Goal: Transaction & Acquisition: Book appointment/travel/reservation

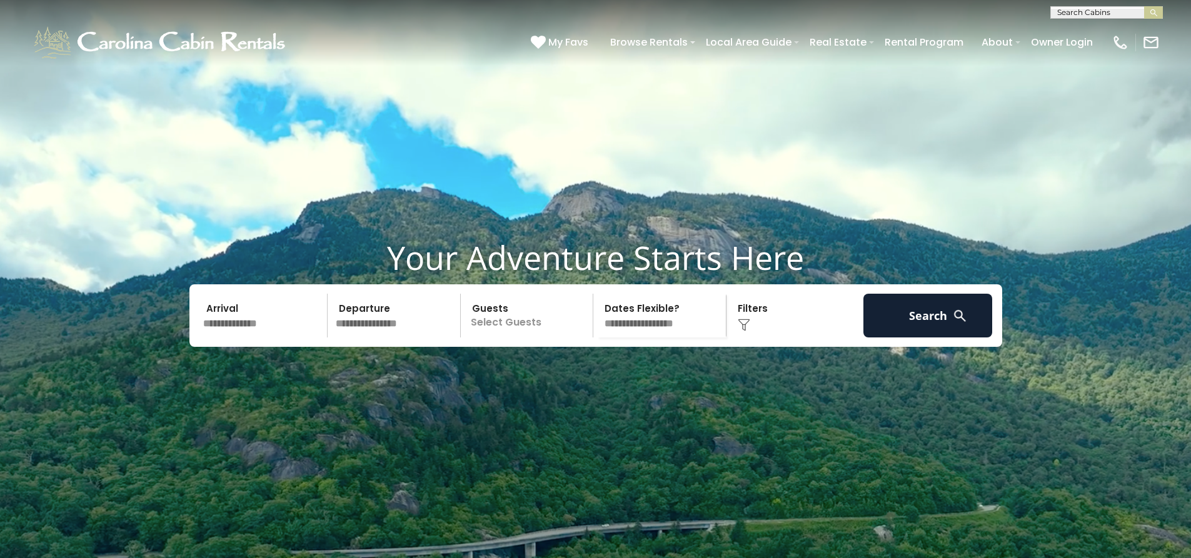
click at [643, 338] on select "**********" at bounding box center [661, 316] width 129 height 44
select select "*"
click at [597, 324] on select "**********" at bounding box center [661, 316] width 129 height 44
click at [238, 338] on input "text" at bounding box center [263, 316] width 129 height 44
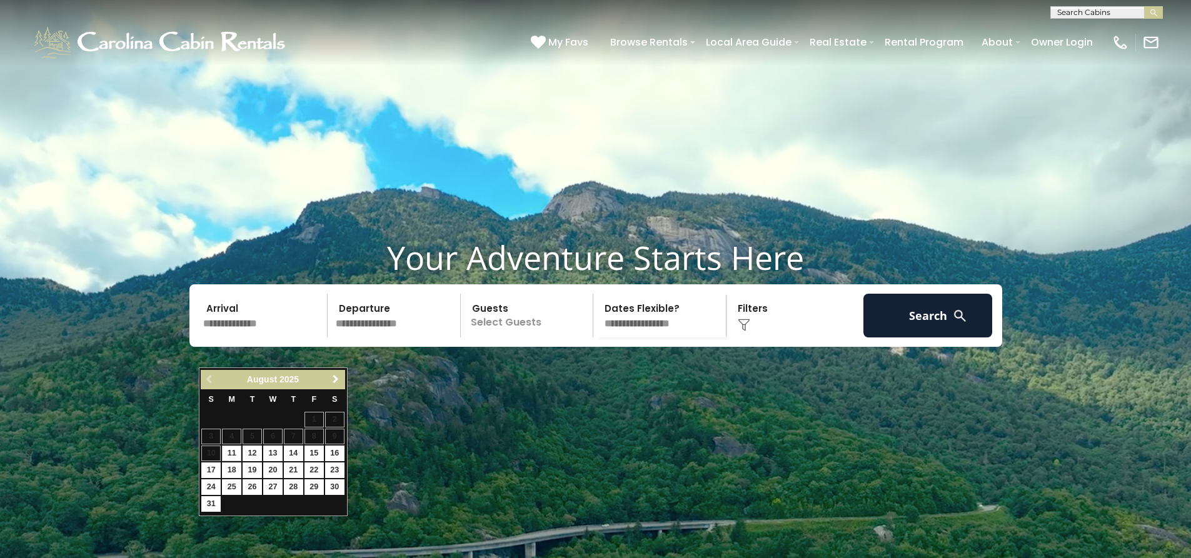
click at [338, 381] on span "Next" at bounding box center [336, 380] width 10 height 10
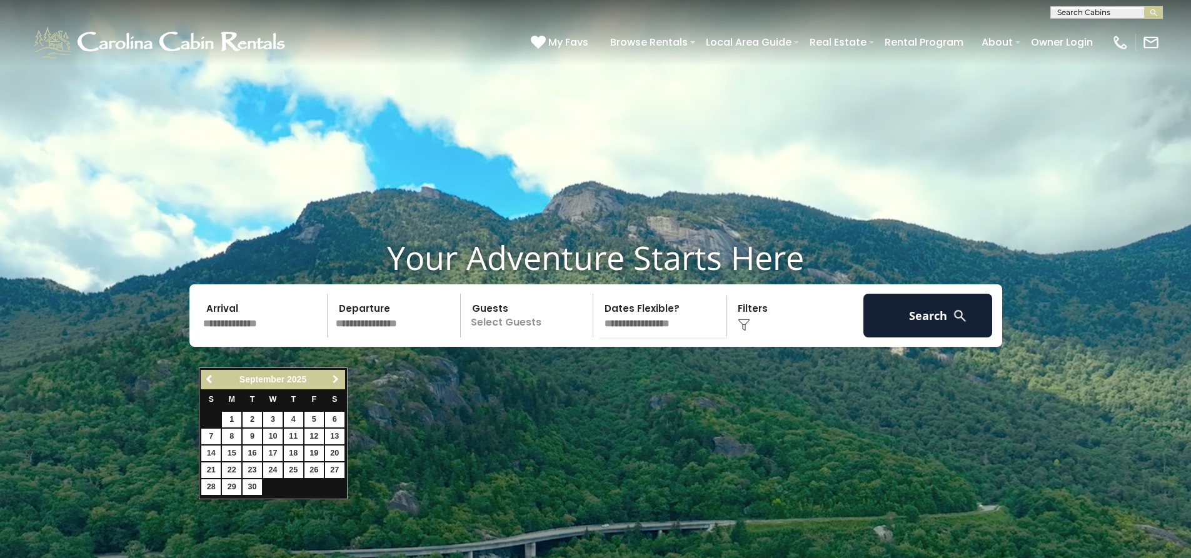
click at [338, 381] on span "Next" at bounding box center [336, 380] width 10 height 10
click at [276, 453] on link "15" at bounding box center [272, 454] width 19 height 16
type input "********"
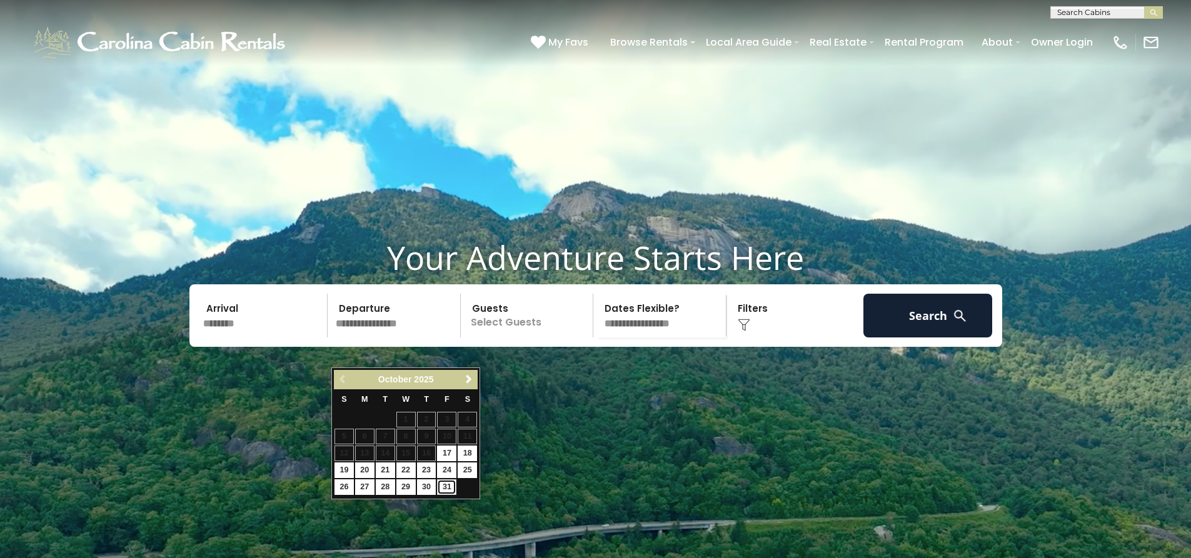
click at [446, 484] on link "31" at bounding box center [446, 488] width 19 height 16
type input "********"
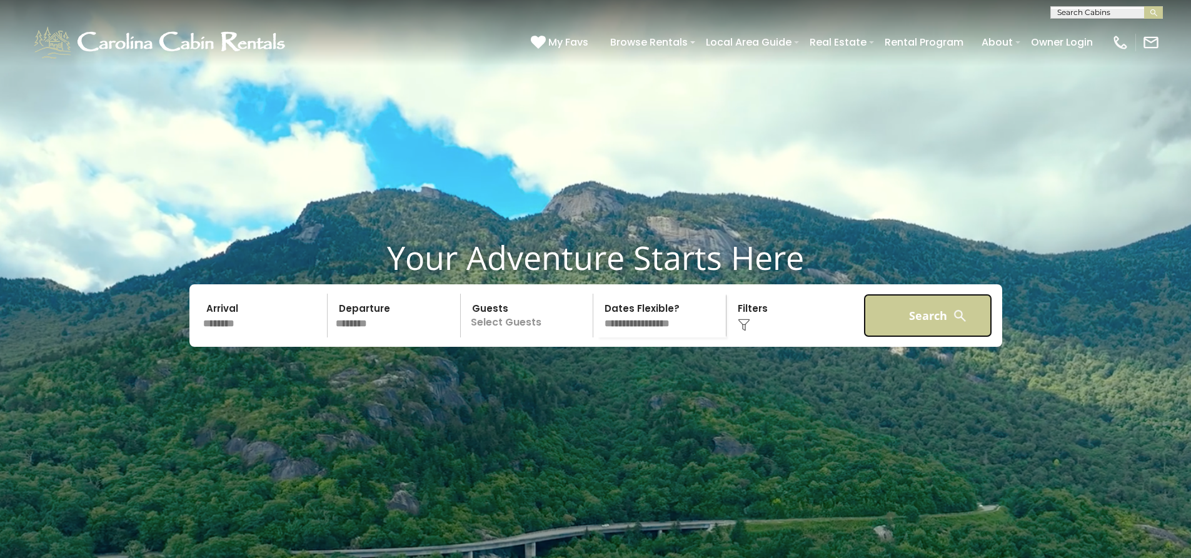
click at [880, 338] on button "Search" at bounding box center [928, 316] width 129 height 44
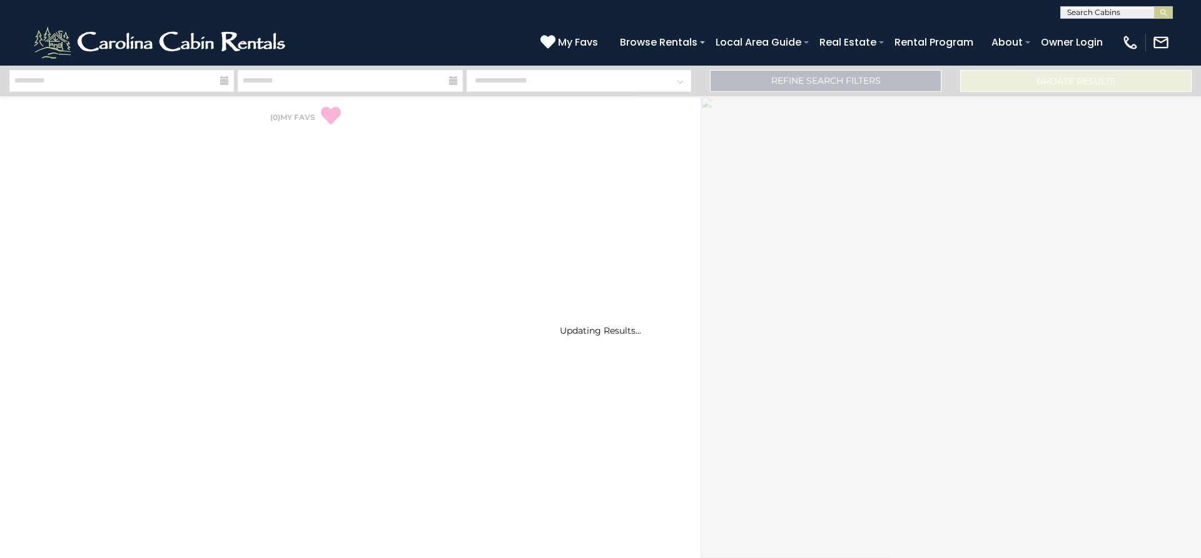
select select "*"
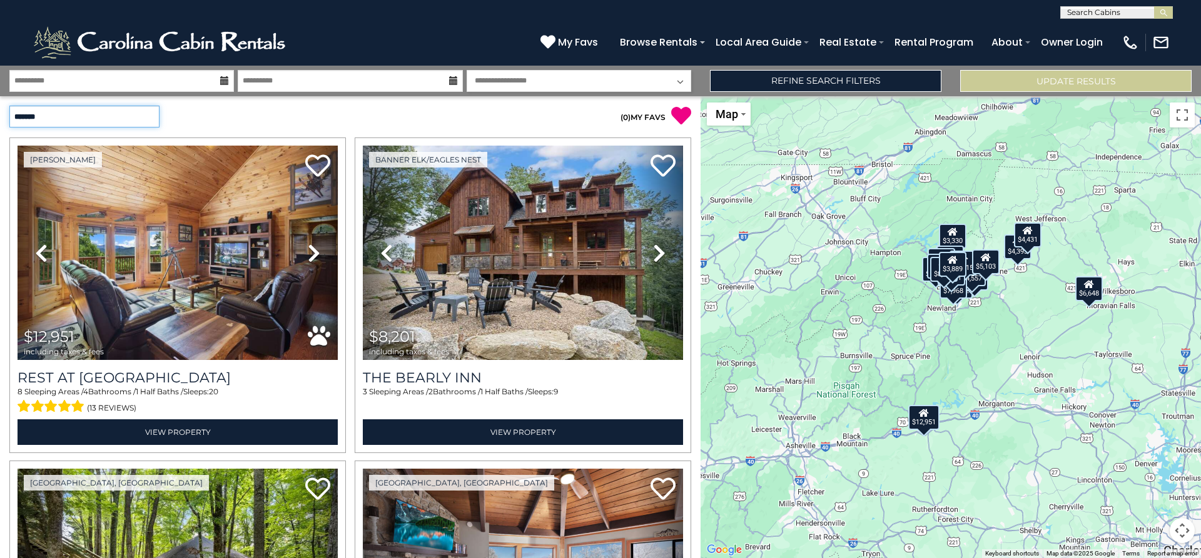
click at [155, 114] on select "**********" at bounding box center [84, 117] width 150 height 22
select select "*********"
click at [9, 106] on select "**********" at bounding box center [84, 117] width 150 height 22
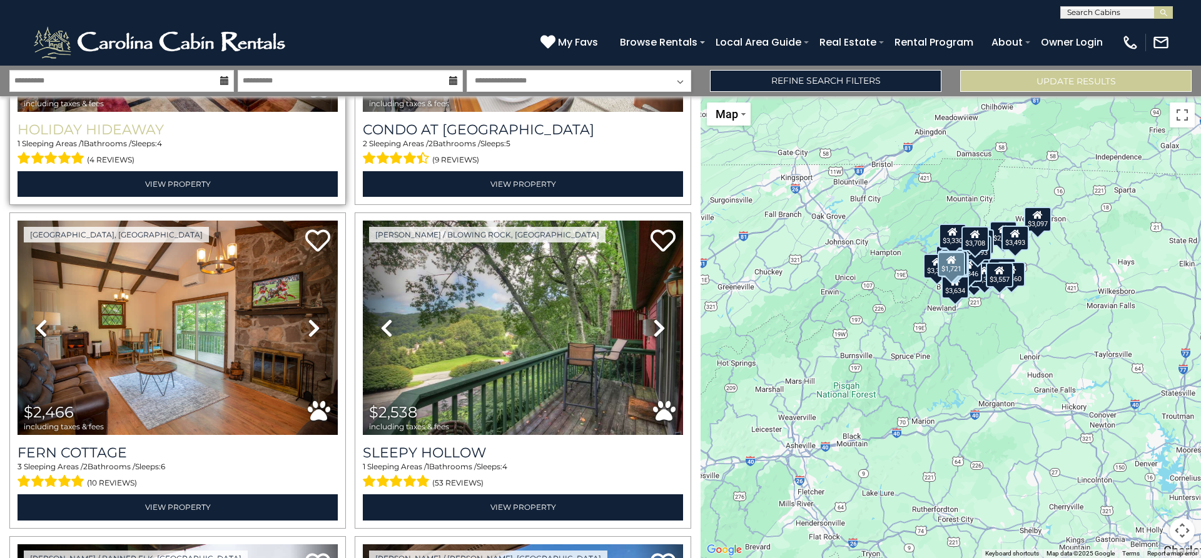
scroll to position [250, 0]
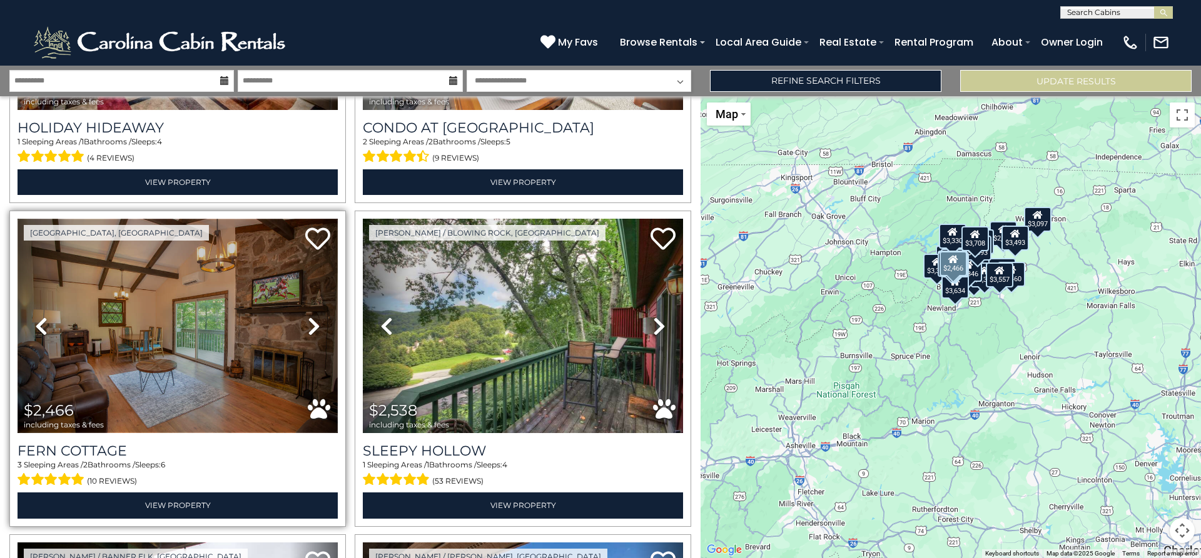
click at [179, 290] on img at bounding box center [178, 326] width 320 height 214
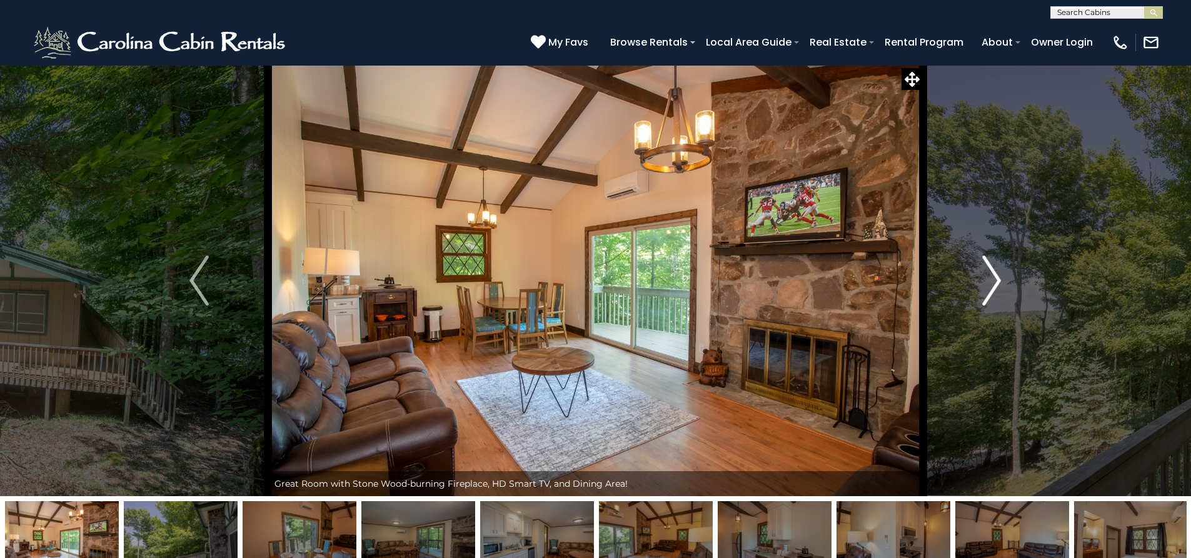
click at [997, 275] on img "Next" at bounding box center [991, 281] width 19 height 50
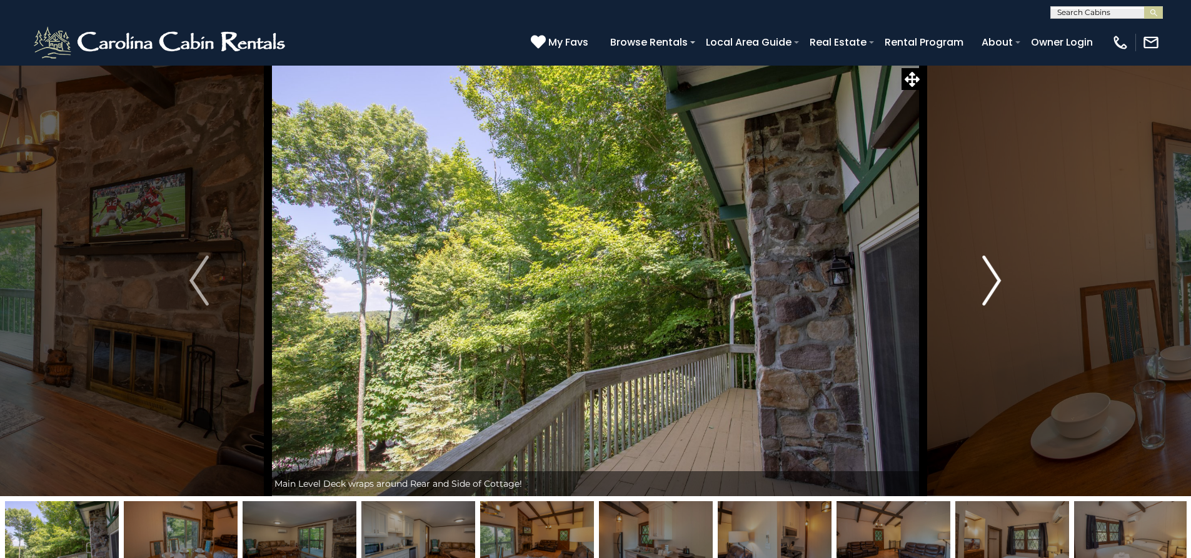
click at [997, 275] on img "Next" at bounding box center [991, 281] width 19 height 50
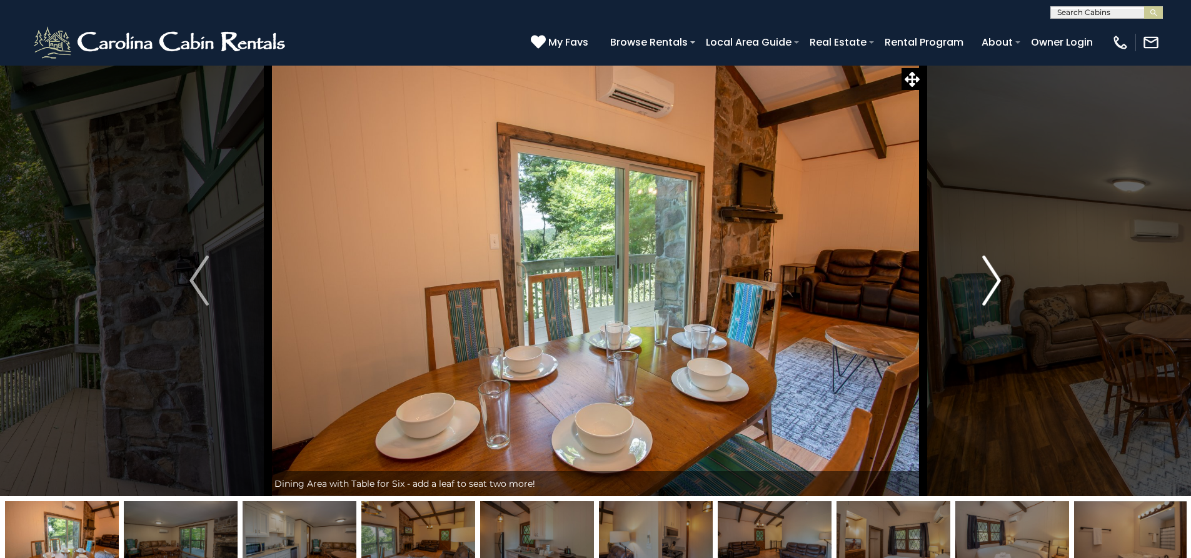
click at [998, 275] on img "Next" at bounding box center [991, 281] width 19 height 50
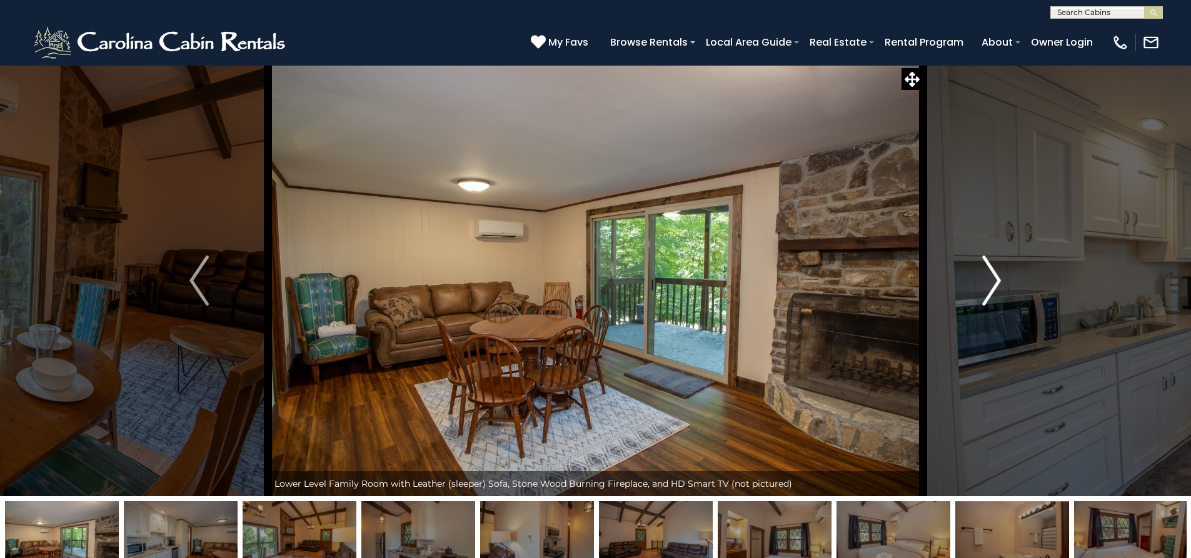
click at [999, 274] on img "Next" at bounding box center [991, 281] width 19 height 50
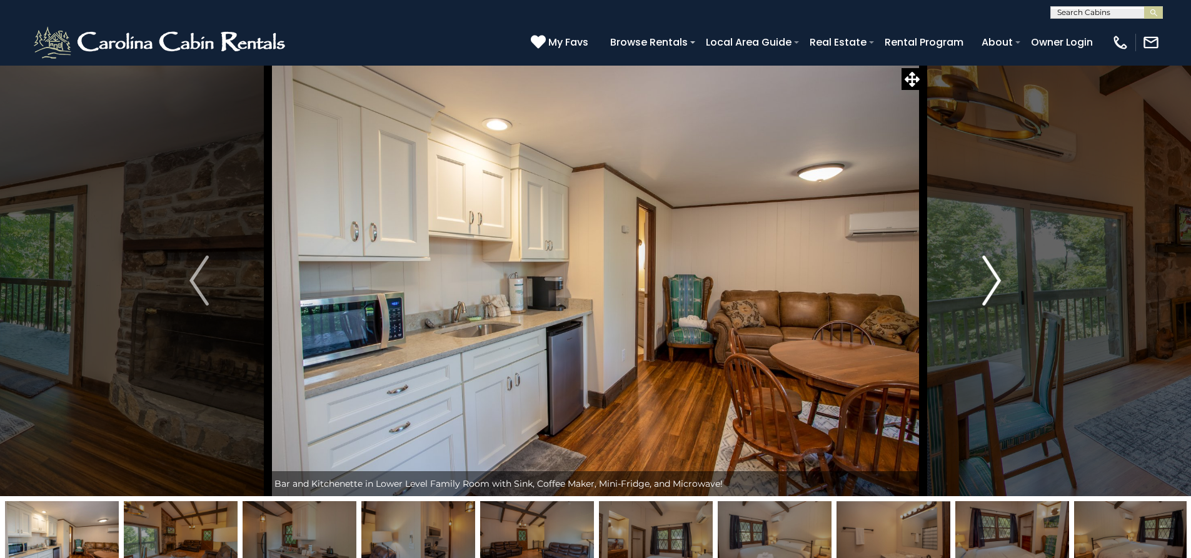
click at [1000, 274] on img "Next" at bounding box center [991, 281] width 19 height 50
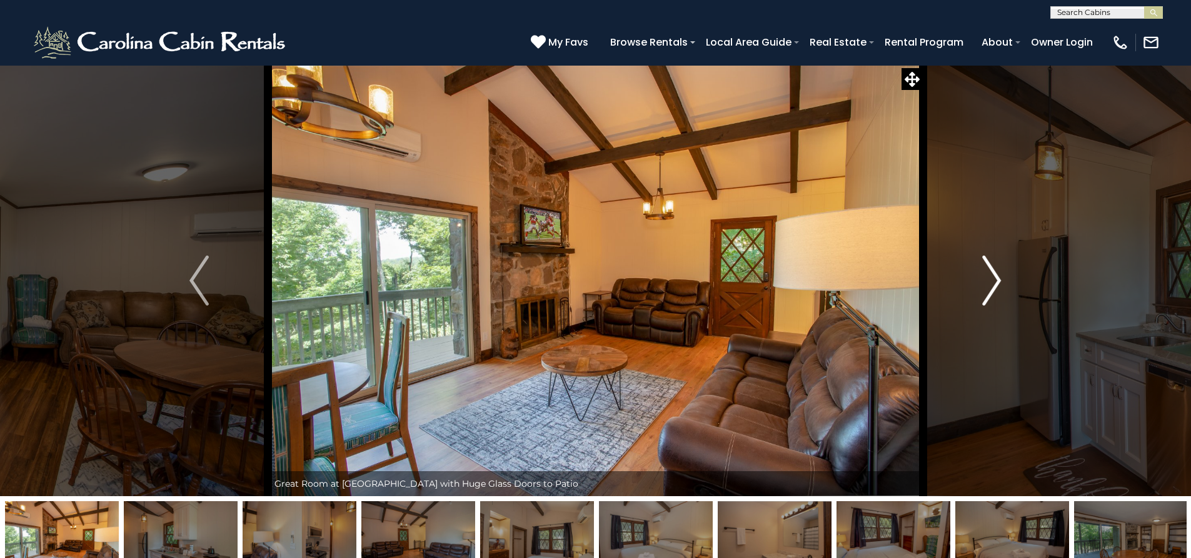
click at [1000, 274] on img "Next" at bounding box center [991, 281] width 19 height 50
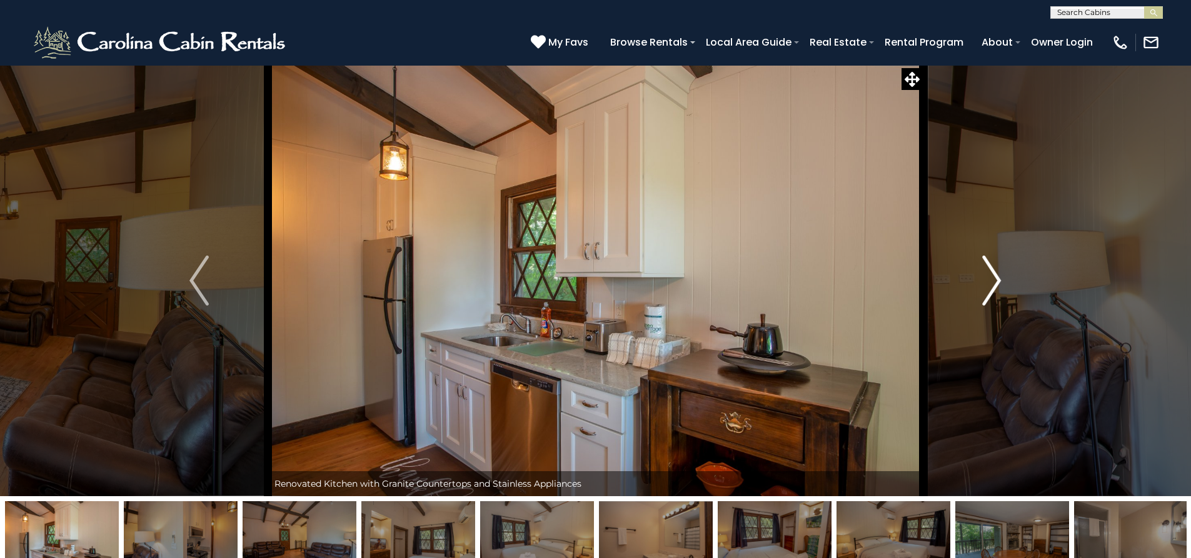
click at [1000, 273] on img "Next" at bounding box center [991, 281] width 19 height 50
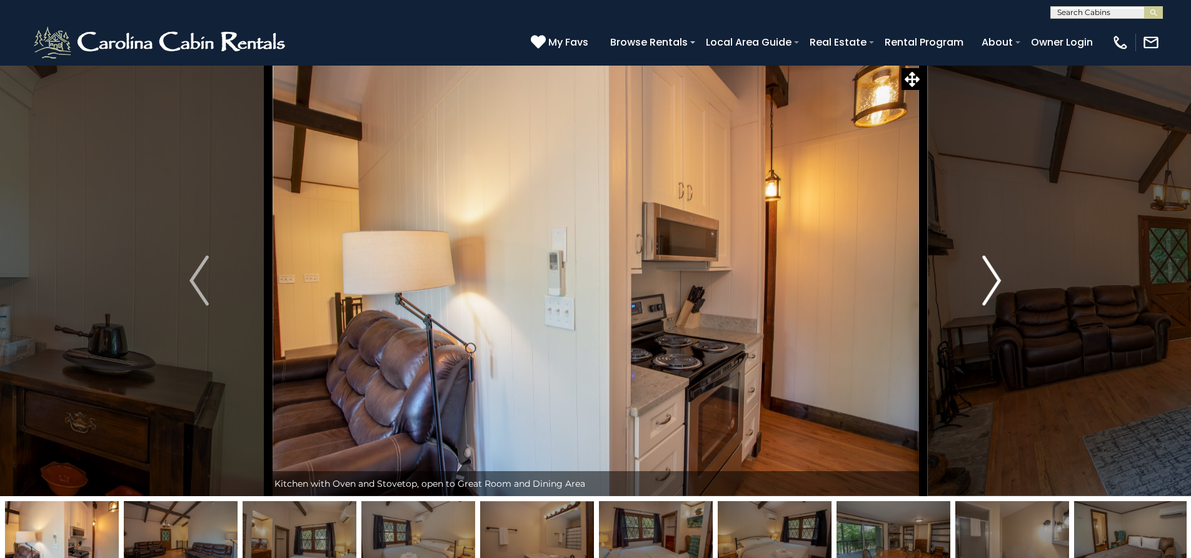
click at [1000, 273] on img "Next" at bounding box center [991, 281] width 19 height 50
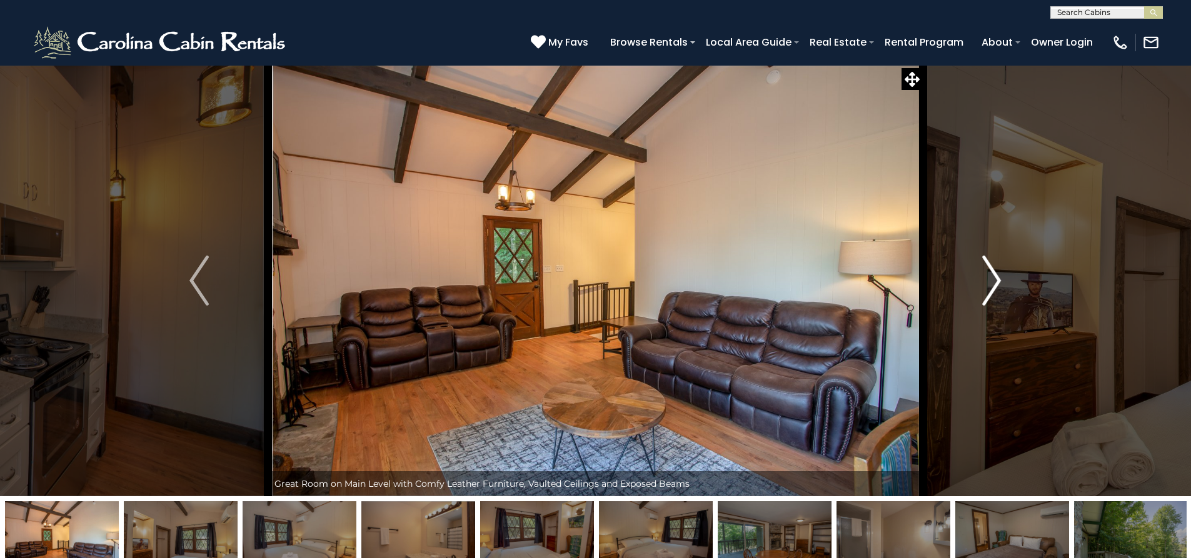
click at [1000, 273] on img "Next" at bounding box center [991, 281] width 19 height 50
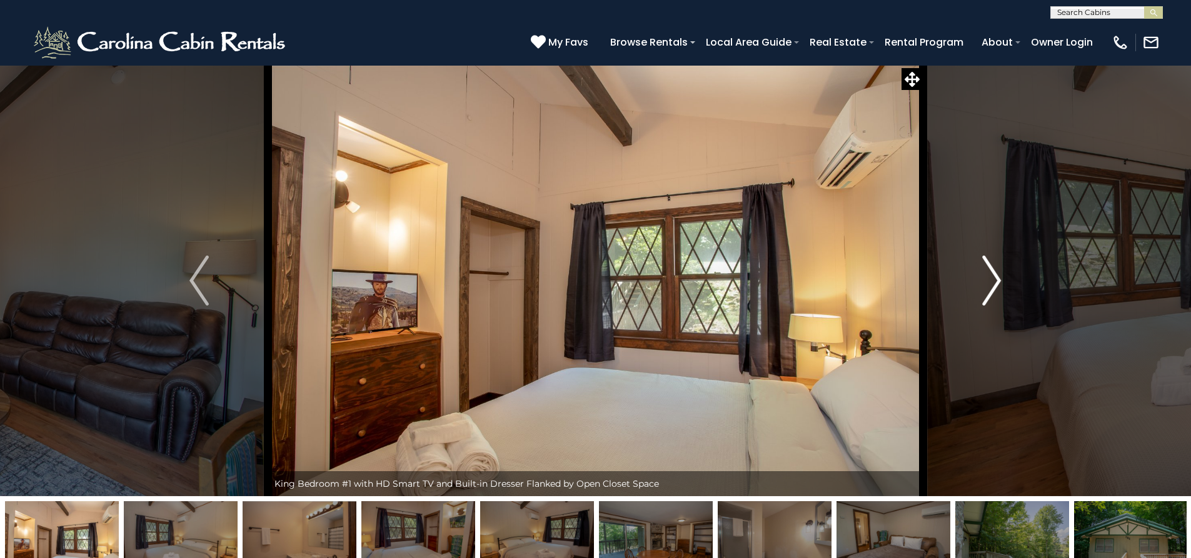
click at [999, 276] on img "Next" at bounding box center [991, 281] width 19 height 50
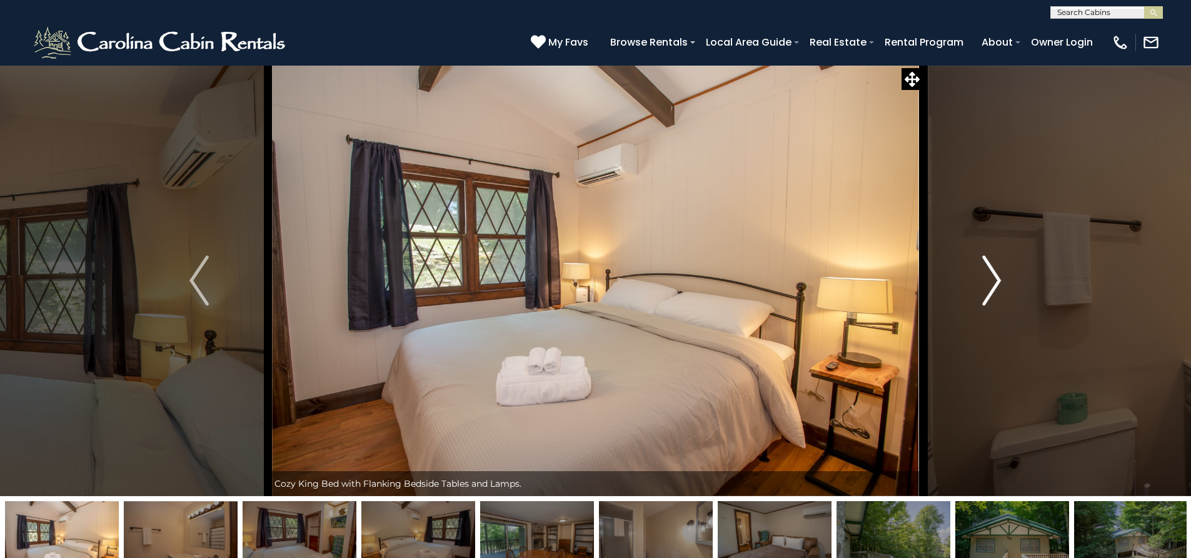
click at [999, 276] on img "Next" at bounding box center [991, 281] width 19 height 50
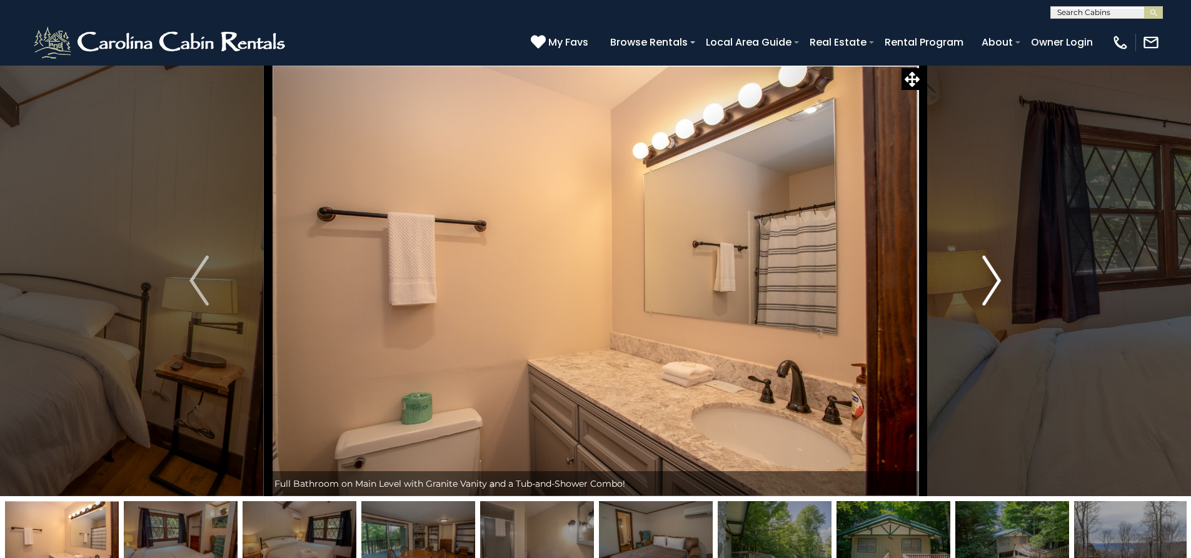
click at [999, 276] on img "Next" at bounding box center [991, 281] width 19 height 50
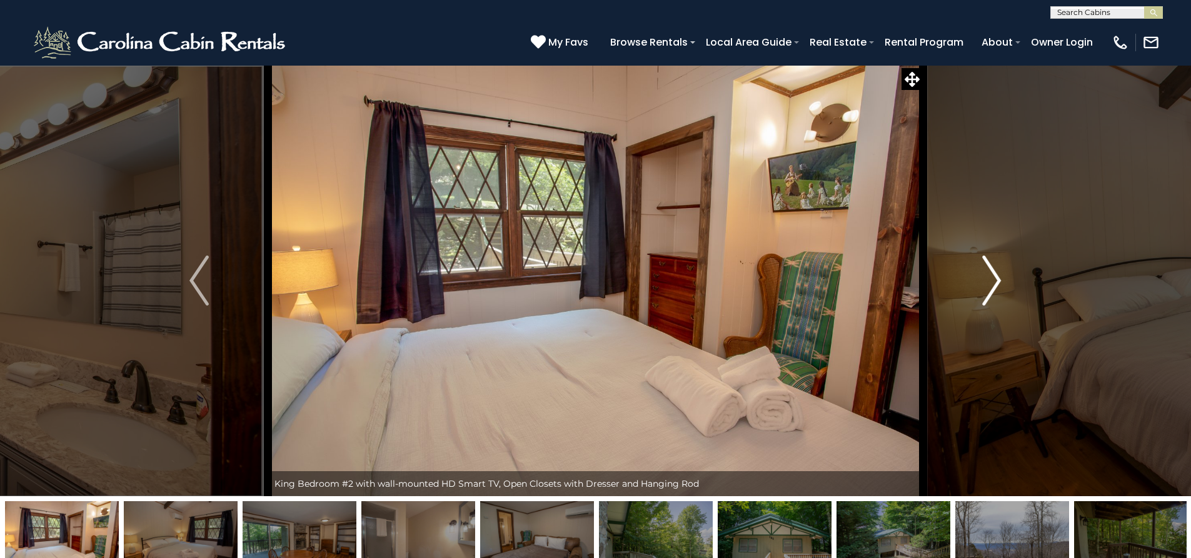
click at [999, 276] on img "Next" at bounding box center [991, 281] width 19 height 50
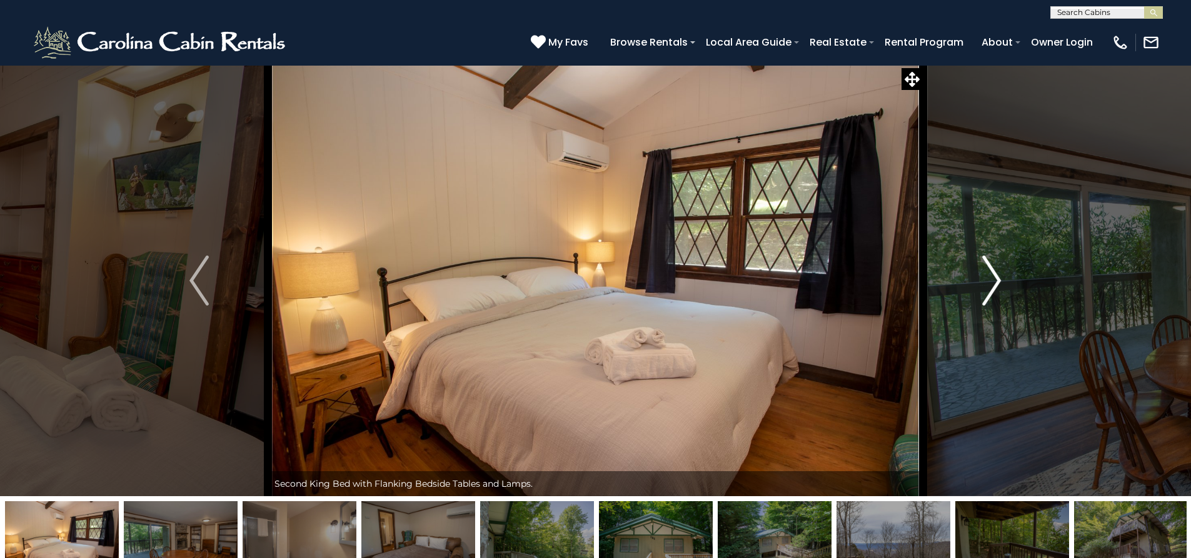
click at [999, 276] on img "Next" at bounding box center [991, 281] width 19 height 50
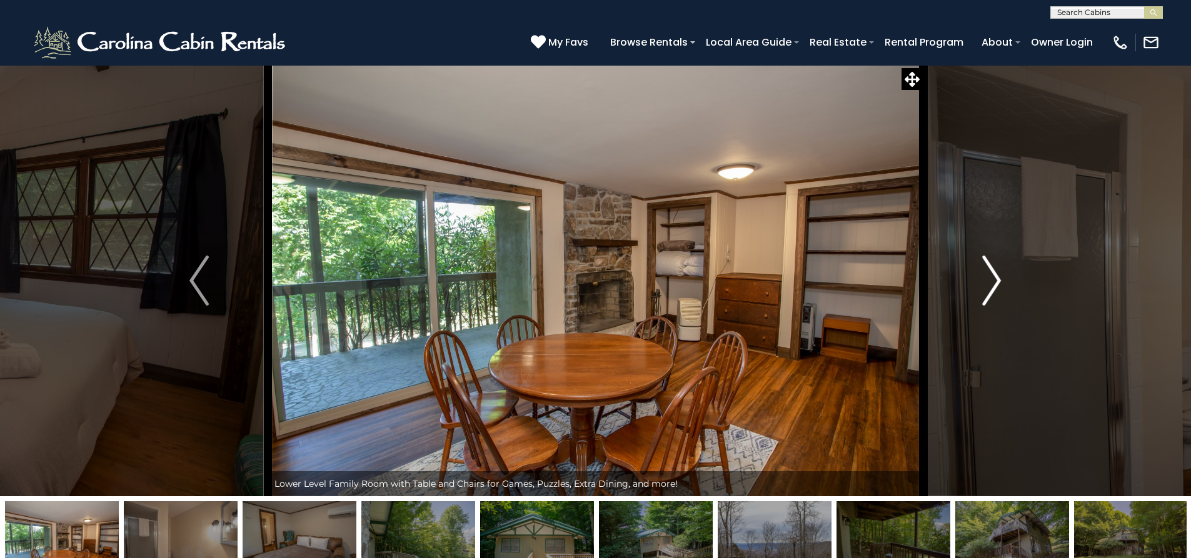
click at [999, 276] on img "Next" at bounding box center [991, 281] width 19 height 50
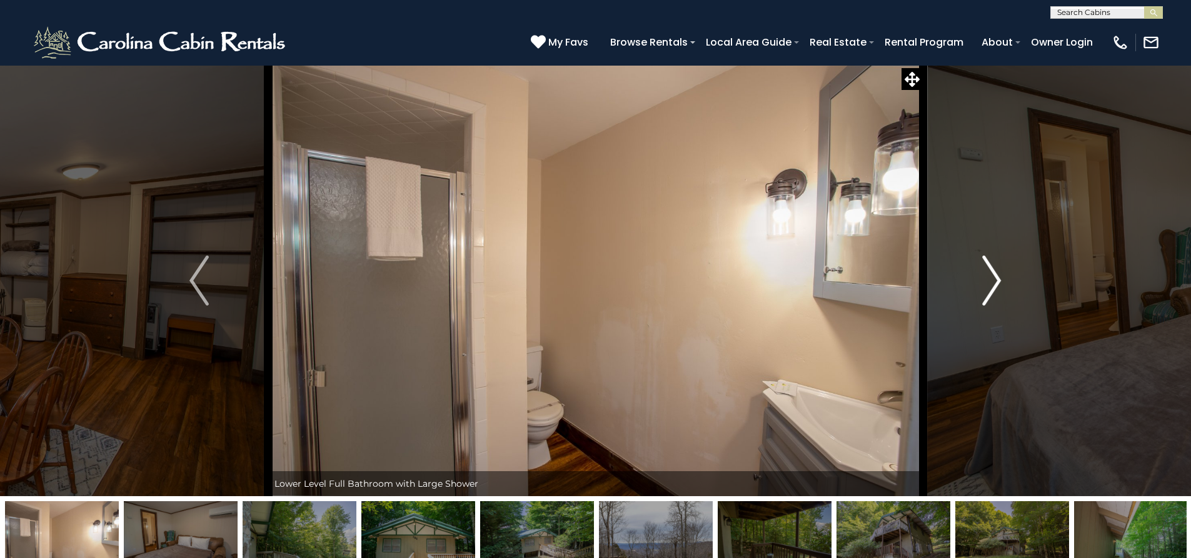
click at [999, 276] on img "Next" at bounding box center [991, 281] width 19 height 50
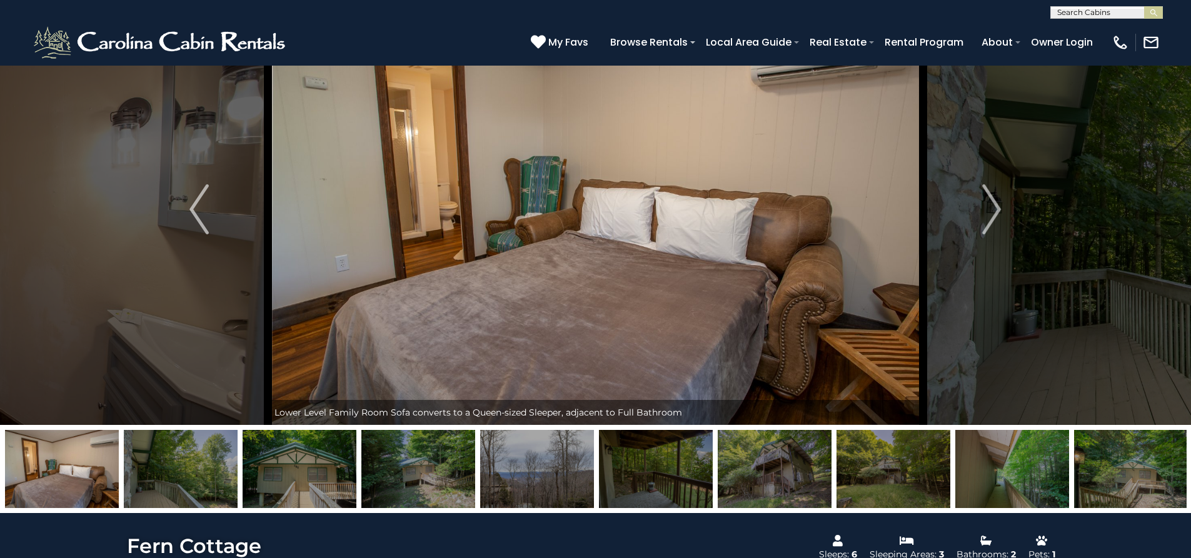
scroll to position [125, 0]
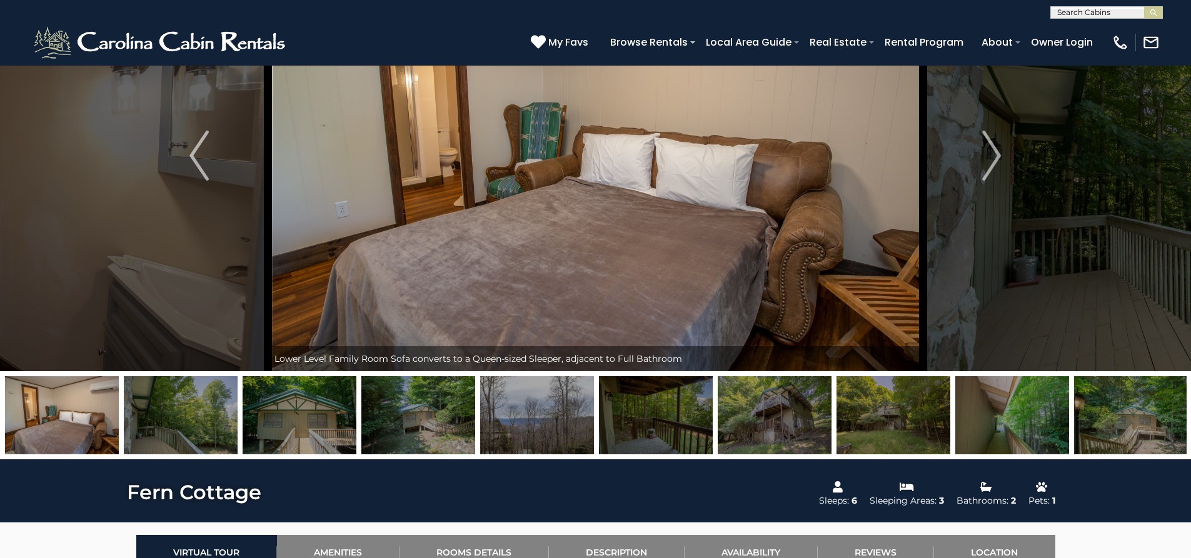
click at [291, 415] on img at bounding box center [300, 415] width 114 height 78
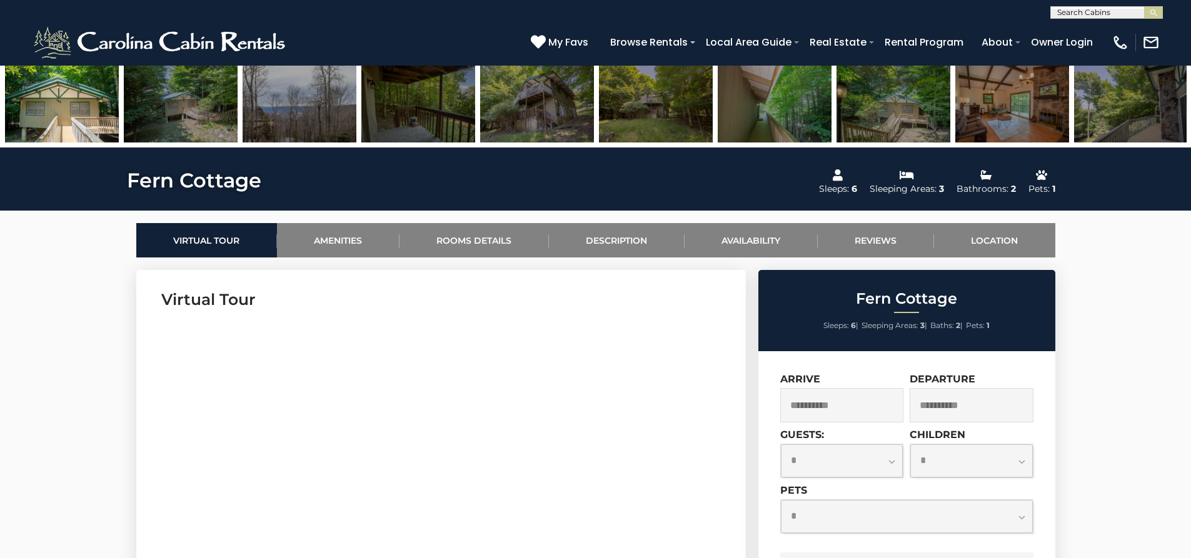
scroll to position [438, 0]
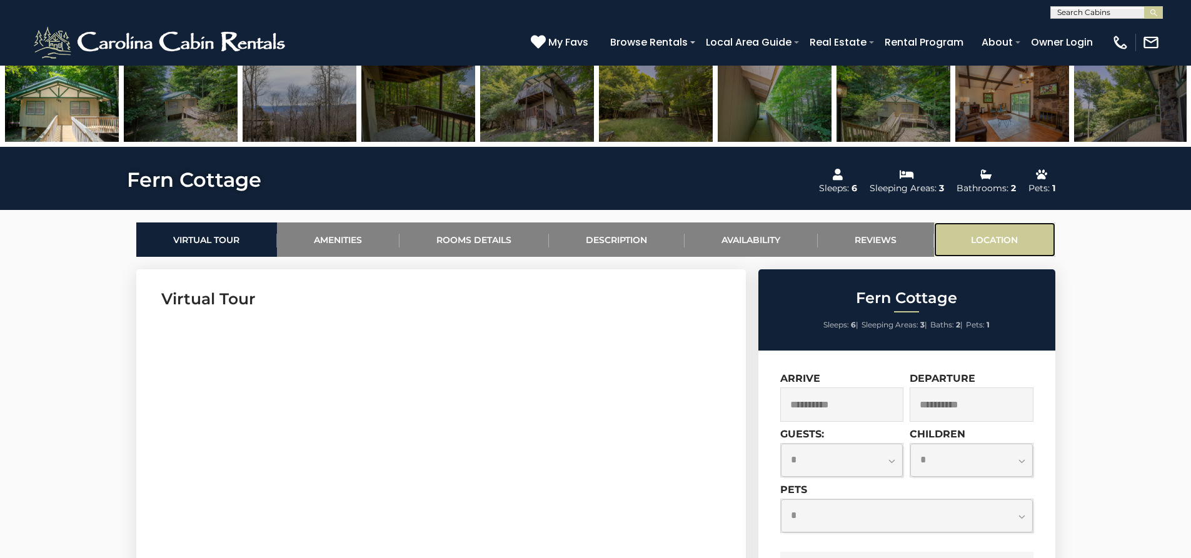
click at [996, 234] on link "Location" at bounding box center [994, 240] width 121 height 34
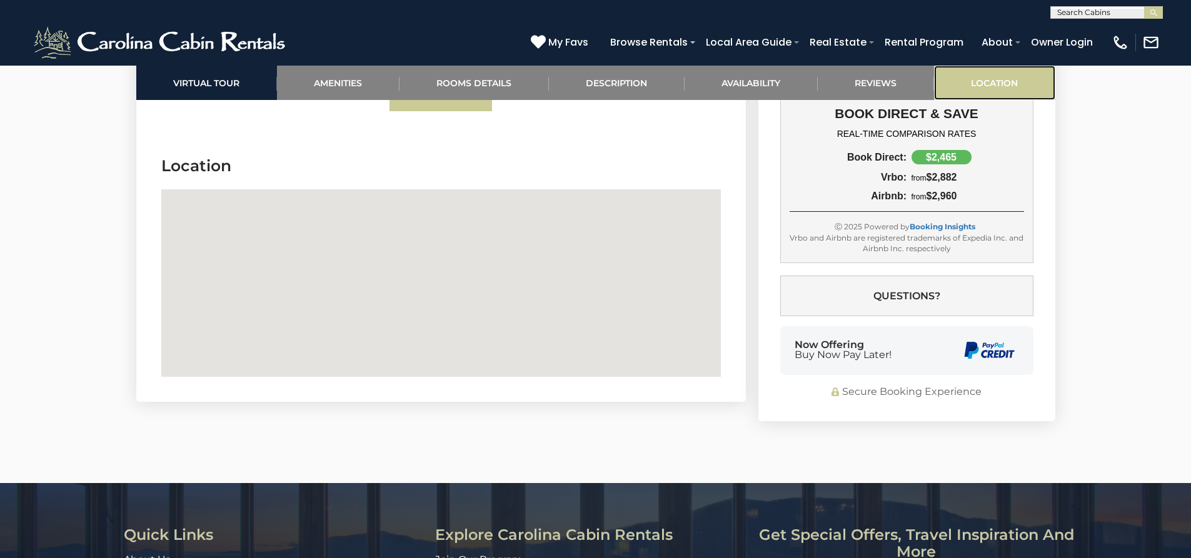
scroll to position [4273, 0]
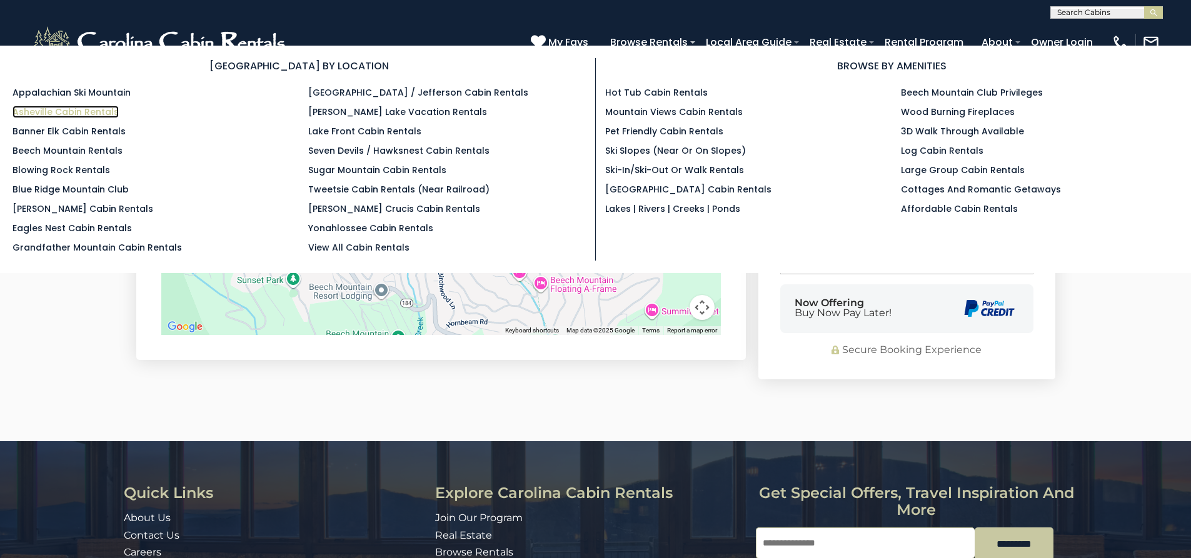
click at [91, 113] on link "Asheville Cabin Rentals" at bounding box center [66, 112] width 106 height 13
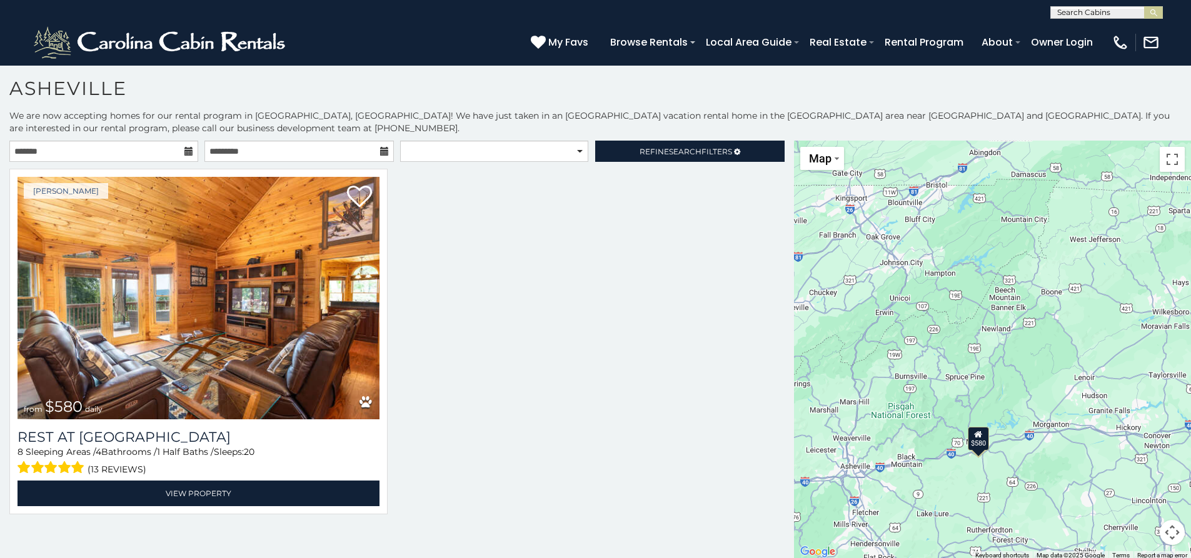
scroll to position [5, 0]
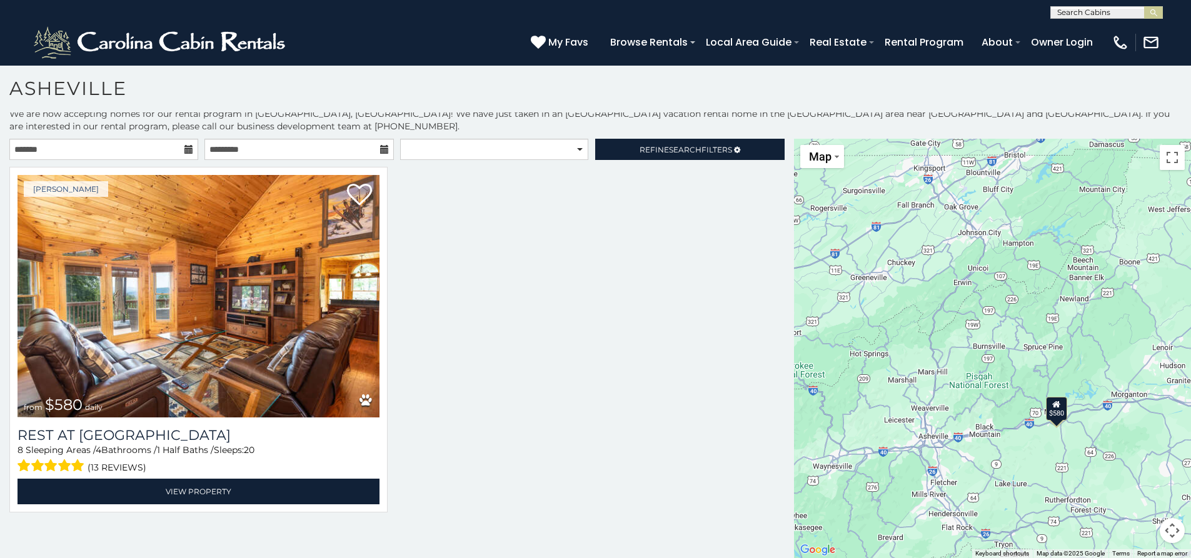
drag, startPoint x: 915, startPoint y: 326, endPoint x: 989, endPoint y: 300, distance: 78.5
click at [989, 300] on div "$580" at bounding box center [992, 349] width 397 height 420
click at [707, 151] on span "Refine Search Filters" at bounding box center [686, 149] width 93 height 9
